Goal: Navigation & Orientation: Find specific page/section

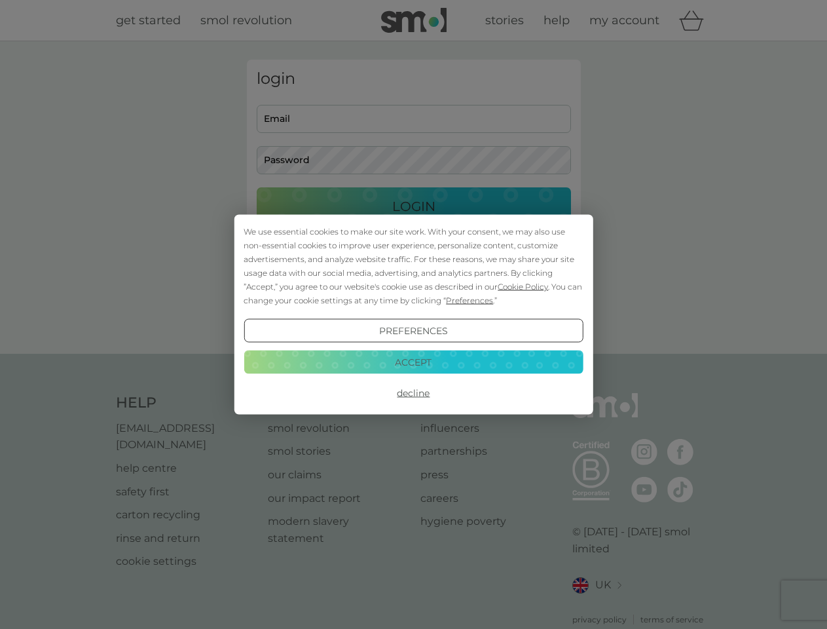
click at [523, 286] on span "Cookie Policy" at bounding box center [523, 287] width 50 height 10
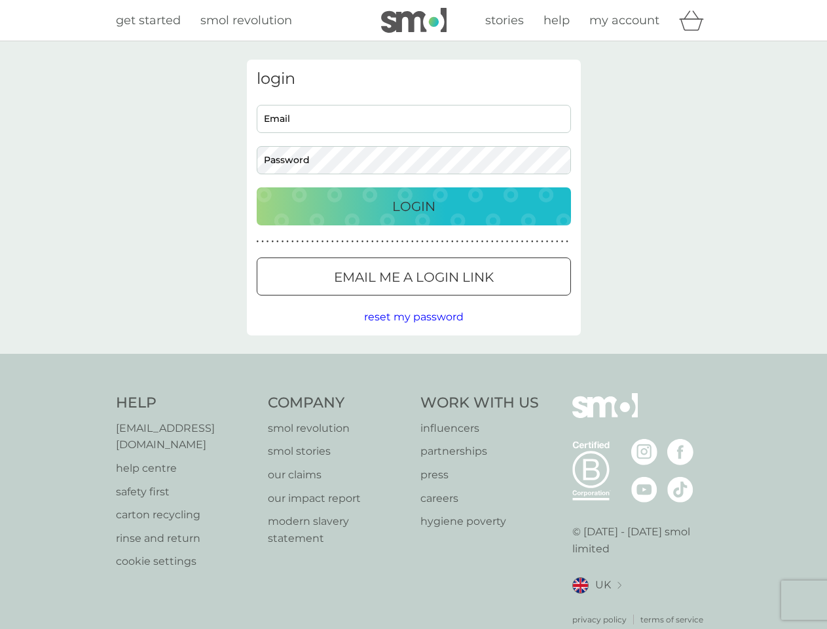
click at [468, 300] on div "login Email Password Login ● ● ● ● ● ● ● ● ● ● ● ● ● ● ● ● ● ● ● ● ● ● ● ● ● ● …" at bounding box center [414, 198] width 334 height 276
click at [413, 331] on div "login Email Password Login ● ● ● ● ● ● ● ● ● ● ● ● ● ● ● ● ● ● ● ● ● ● ● ● ● ● …" at bounding box center [414, 198] width 334 height 276
click at [413, 393] on div "Help [EMAIL_ADDRESS][DOMAIN_NAME] help centre safety first carton recycling rin…" at bounding box center [414, 509] width 596 height 232
click at [413, 361] on div "Help [EMAIL_ADDRESS][DOMAIN_NAME] help centre safety first carton recycling rin…" at bounding box center [413, 509] width 827 height 311
